Goal: Check status

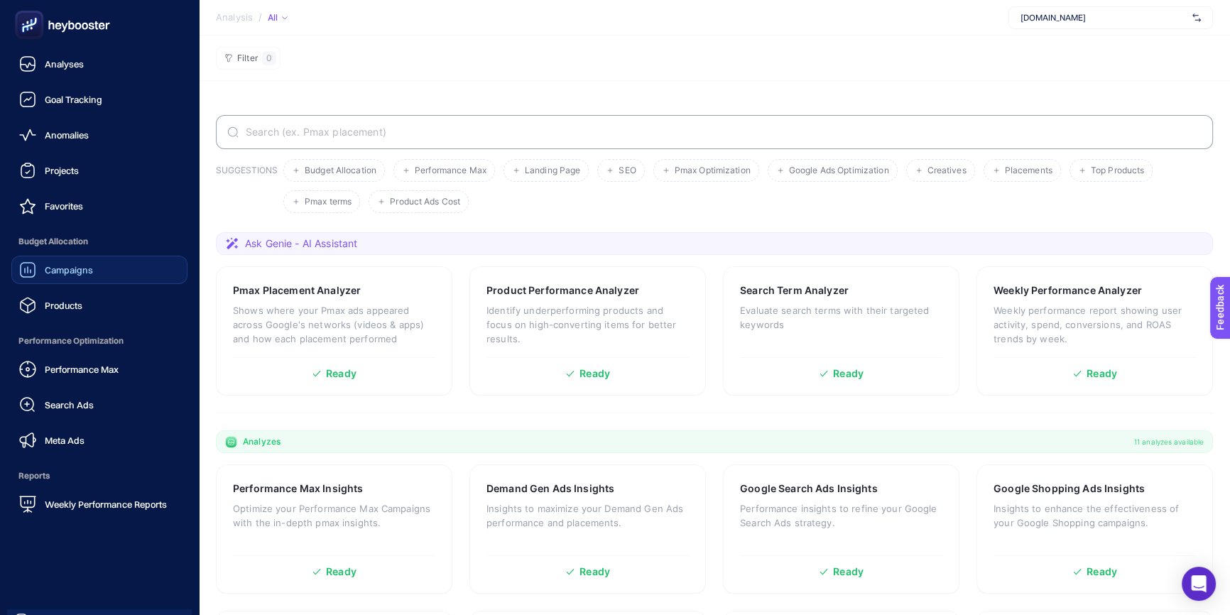
click at [105, 266] on link "Campaigns" at bounding box center [99, 270] width 176 height 28
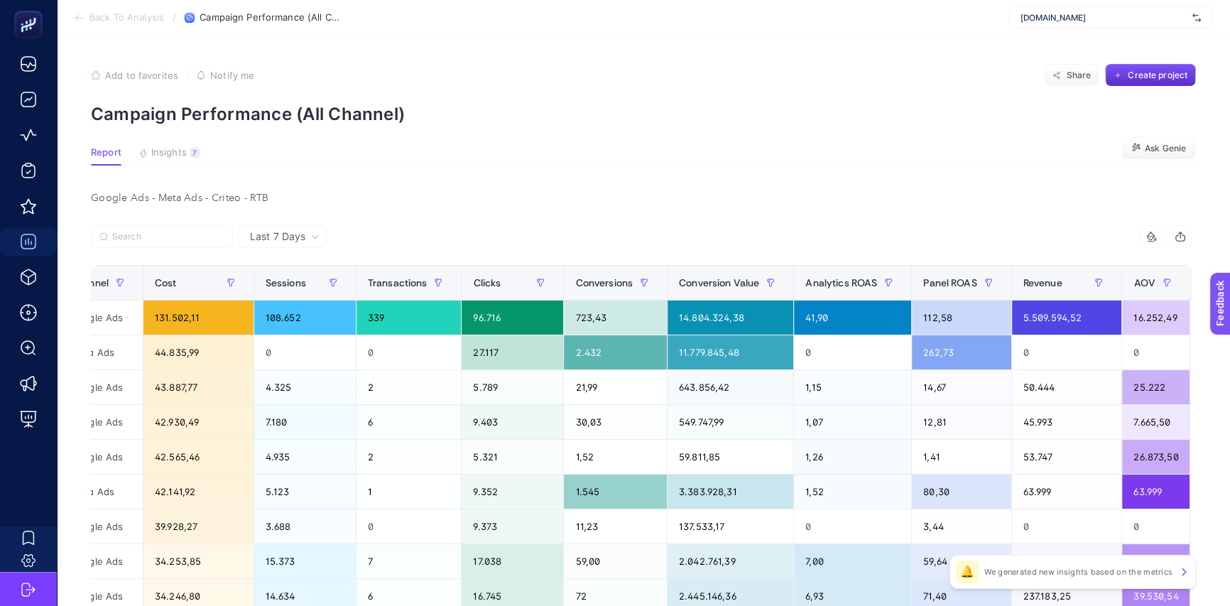
scroll to position [0, 339]
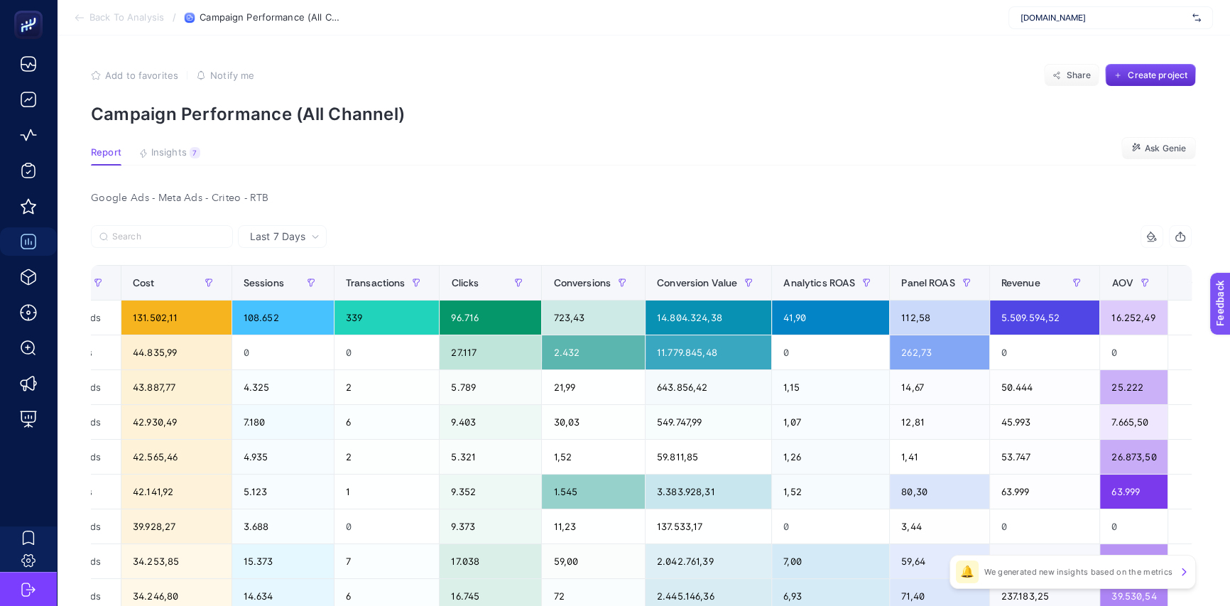
click at [1182, 284] on div "+" at bounding box center [1195, 282] width 27 height 11
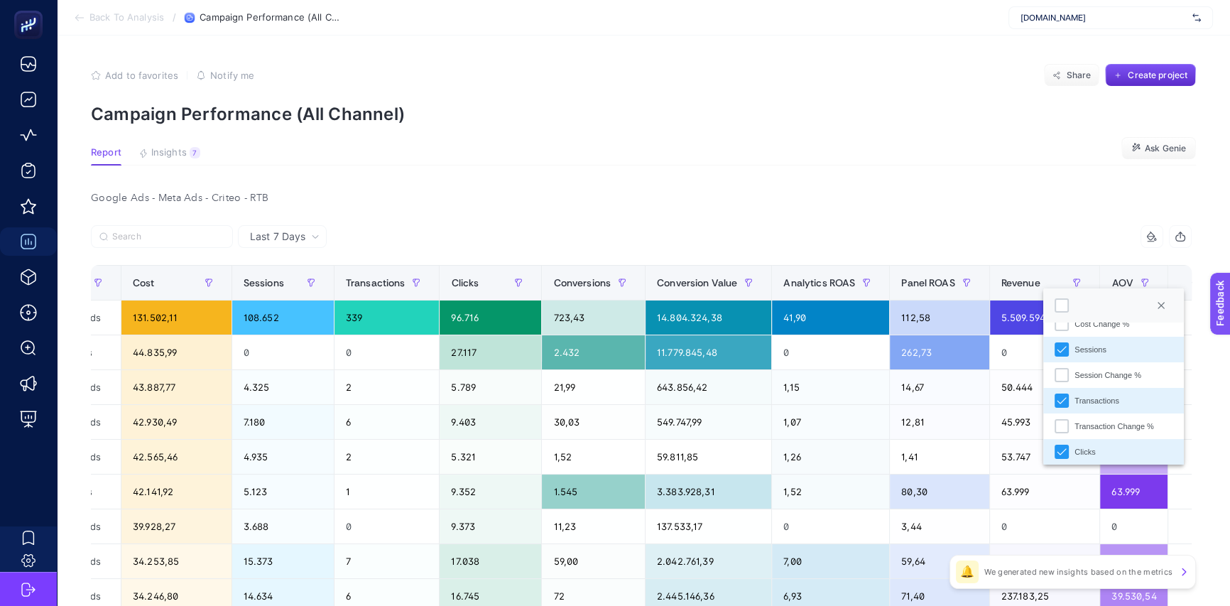
scroll to position [0, 0]
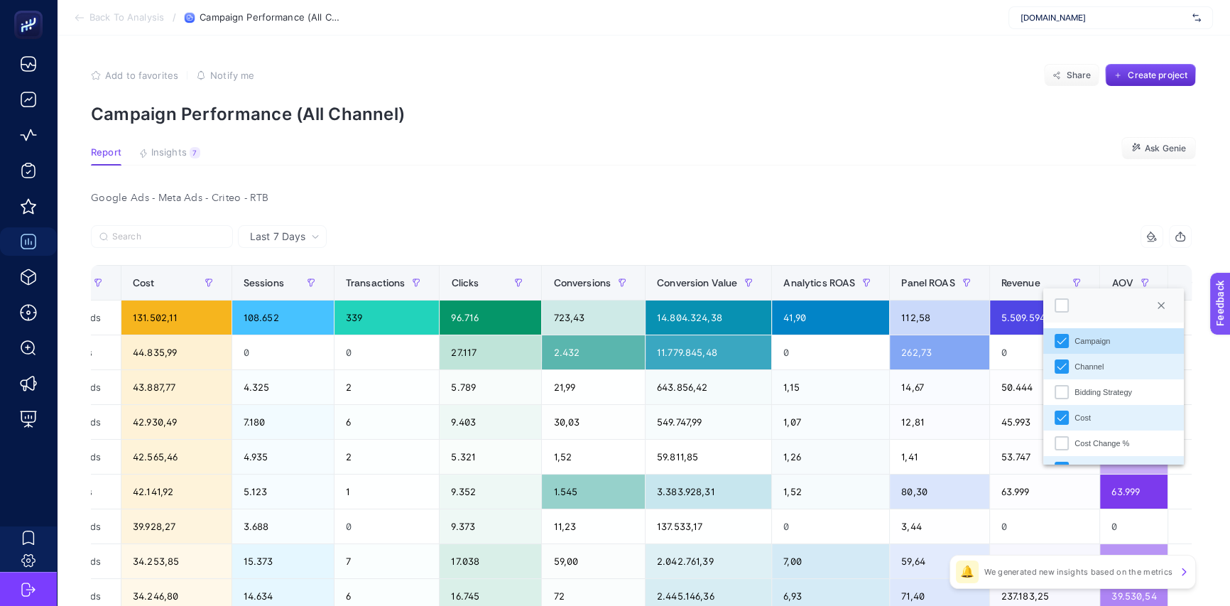
click at [656, 197] on div "Google Ads - Meta Ads - Criteo - RTB" at bounding box center [642, 198] width 1124 height 20
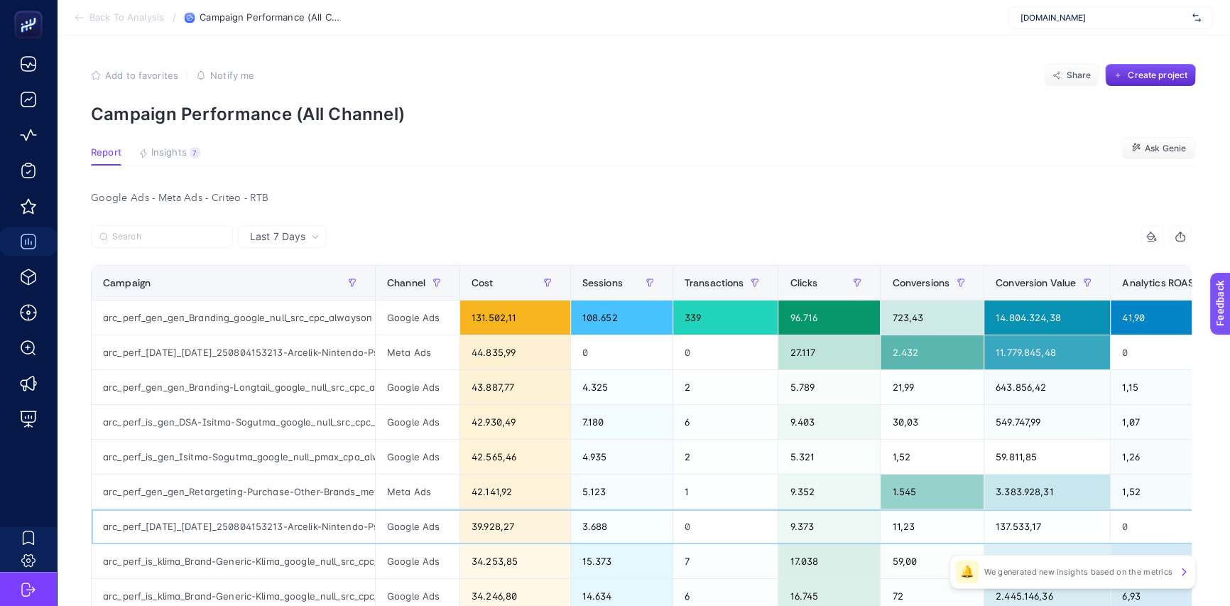
click at [234, 526] on div "arc_perf_[DATE]_[DATE]_250804153213-Arcelik-Nintendo-Ps-TV-Indirim-Kampanyasi_g…" at bounding box center [233, 526] width 283 height 34
click at [230, 524] on div "arc_perf_[DATE]_[DATE]_250804153213-Arcelik-Nintendo-Ps-TV-Indirim-Kampanyasi_g…" at bounding box center [233, 526] width 283 height 34
drag, startPoint x: 205, startPoint y: 526, endPoint x: 269, endPoint y: 524, distance: 64.7
click at [269, 524] on div "arc_perf_[DATE]_[DATE]_250804153213-Arcelik-Nintendo-Ps-TV-Indirim-Kampanyasi_g…" at bounding box center [233, 526] width 283 height 34
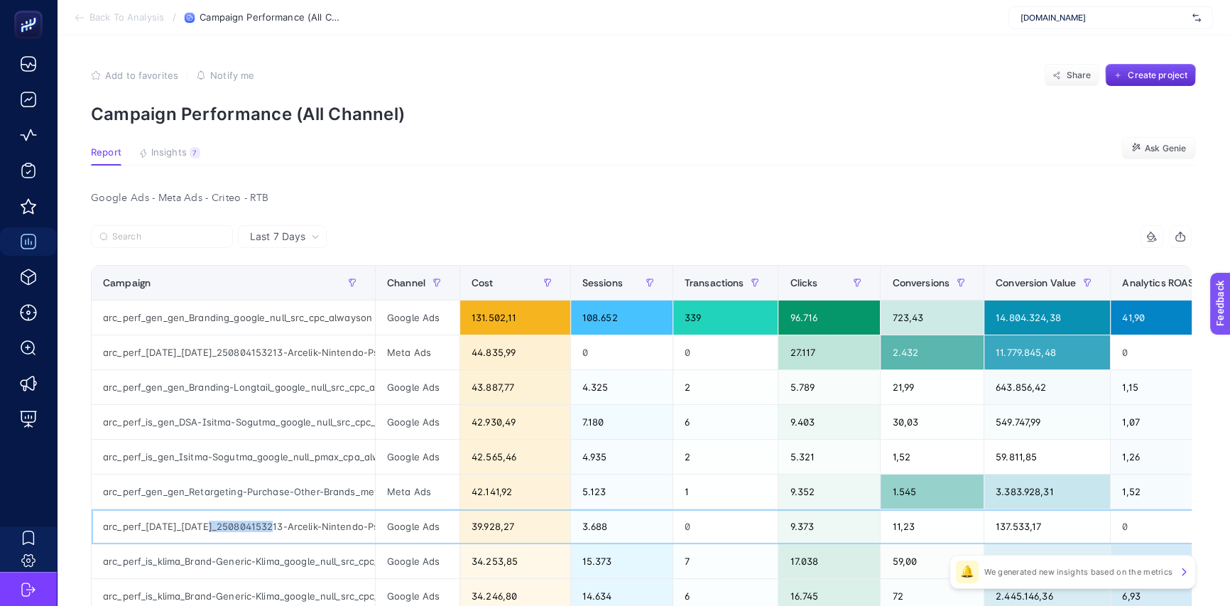
copy div "250804153213"
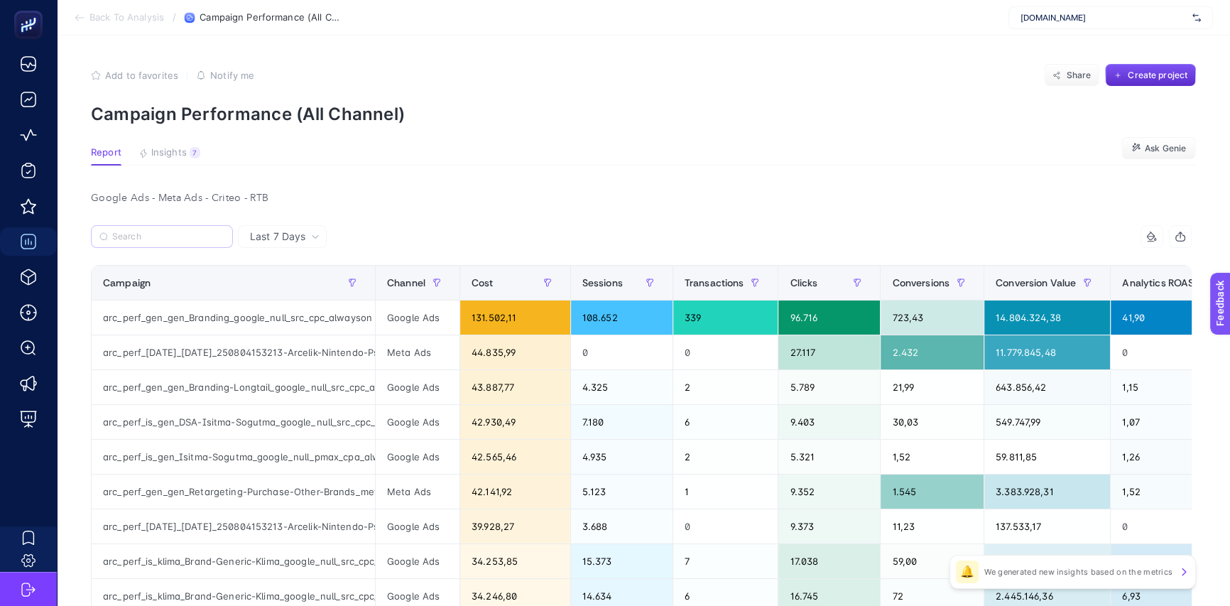
click at [139, 244] on label at bounding box center [162, 236] width 142 height 23
click at [139, 242] on input "Search" at bounding box center [168, 237] width 112 height 11
paste input "250804153213"
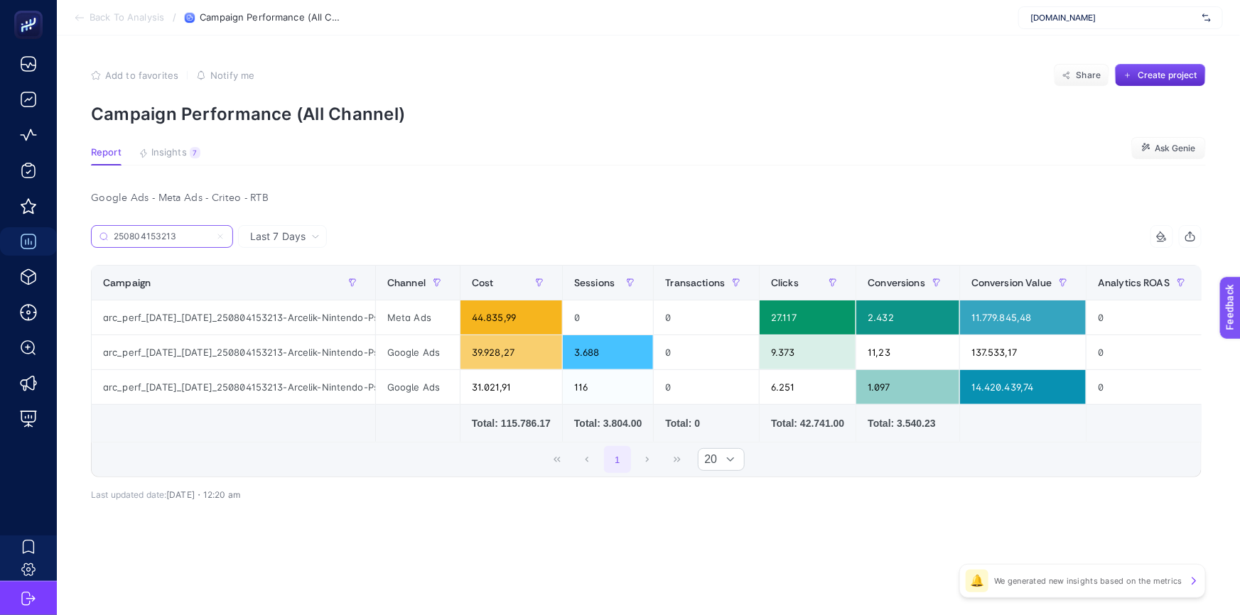
type input "250804153213"
click at [504, 166] on article "Add to favorites false Notify me Share Create project Campaign Performance (All…" at bounding box center [648, 326] width 1183 height 580
click at [280, 236] on span "Last 7 Days" at bounding box center [277, 236] width 55 height 14
click at [295, 293] on li "Last 30 Days" at bounding box center [282, 292] width 80 height 26
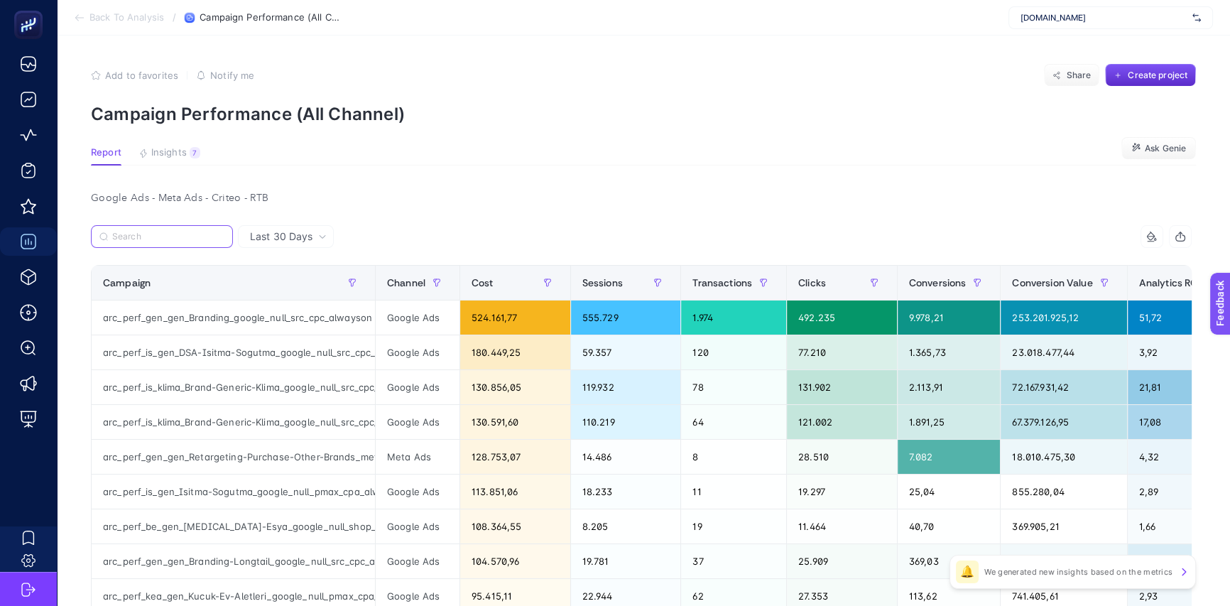
click at [185, 236] on input "Search" at bounding box center [168, 237] width 112 height 11
paste input "250804153213"
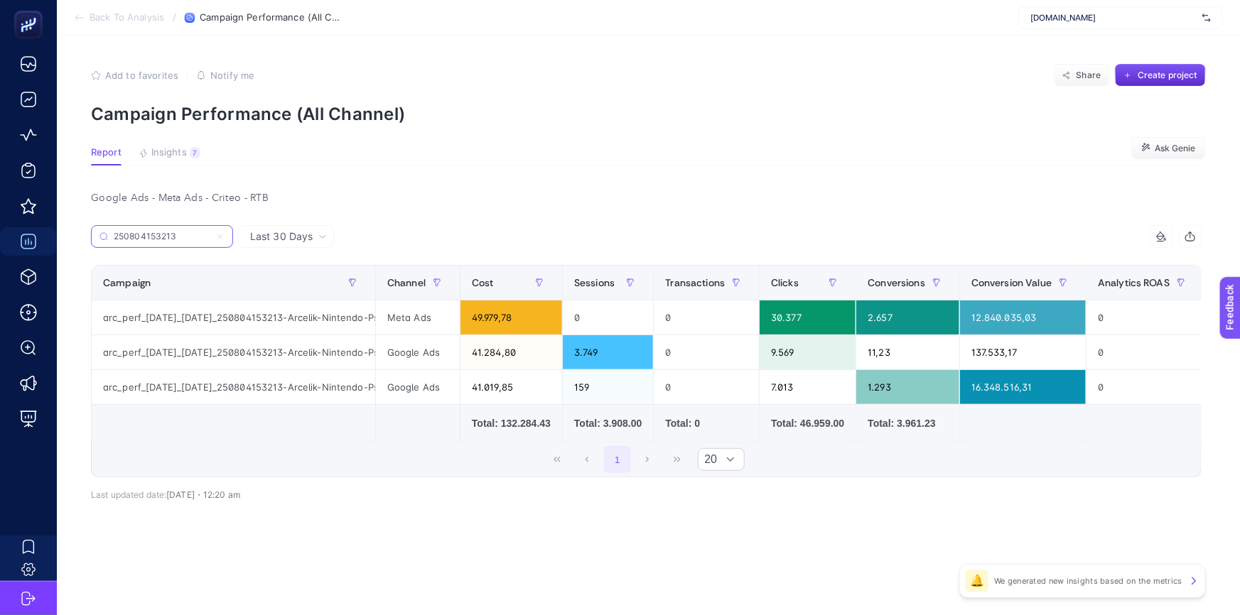
type input "250804153213"
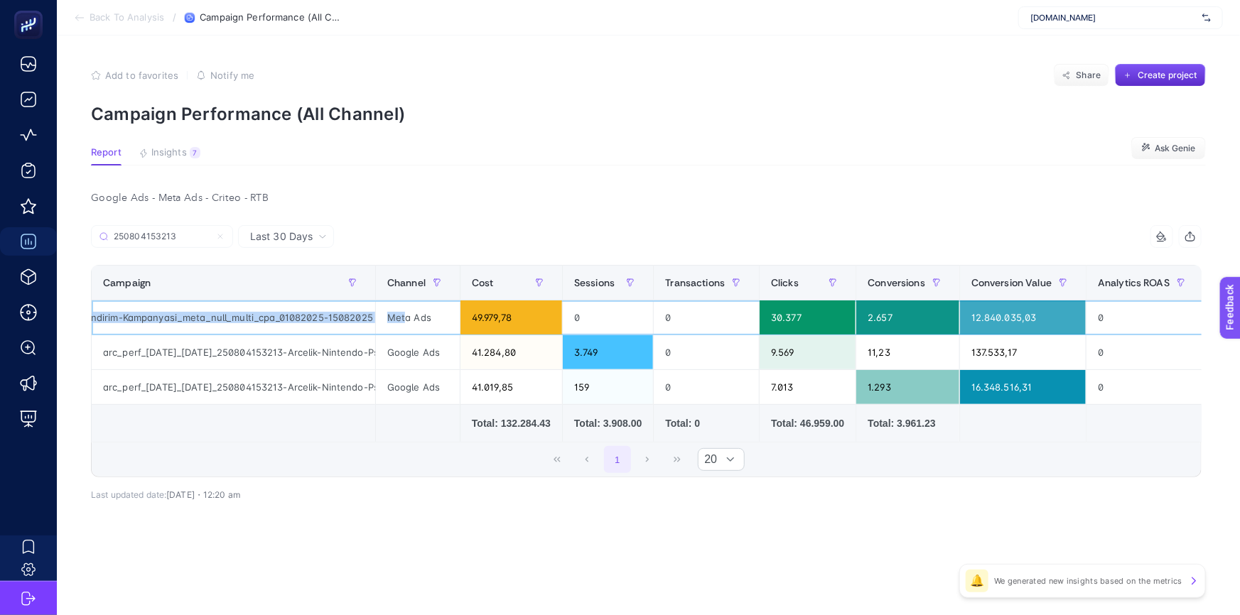
drag, startPoint x: 350, startPoint y: 318, endPoint x: 406, endPoint y: 322, distance: 56.9
click at [406, 370] on tr "arc_perf_[DATE]_[DATE]_250804153213-Arcelik-Nintendo-Ps-TV-İndirim-Kampanyasi_m…" at bounding box center [800, 387] width 1417 height 35
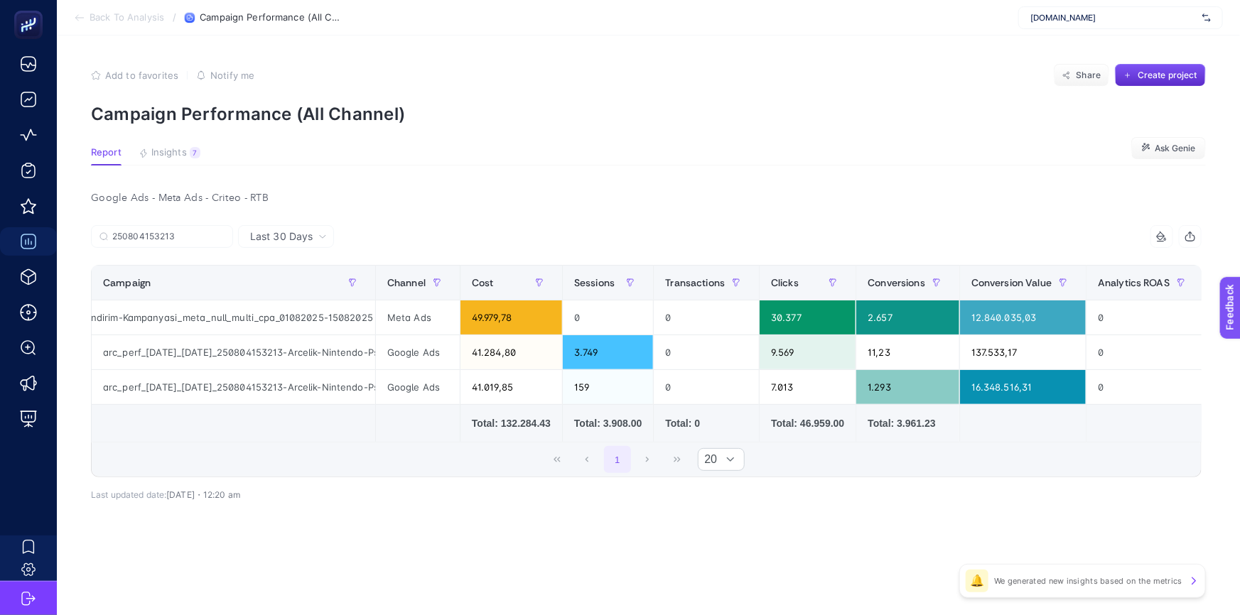
click at [469, 543] on div "Last 30 Days 250804153213 10 items selected Campaign Channel Cost Sessions Tran…" at bounding box center [646, 393] width 1133 height 337
